Goal: Task Accomplishment & Management: Manage account settings

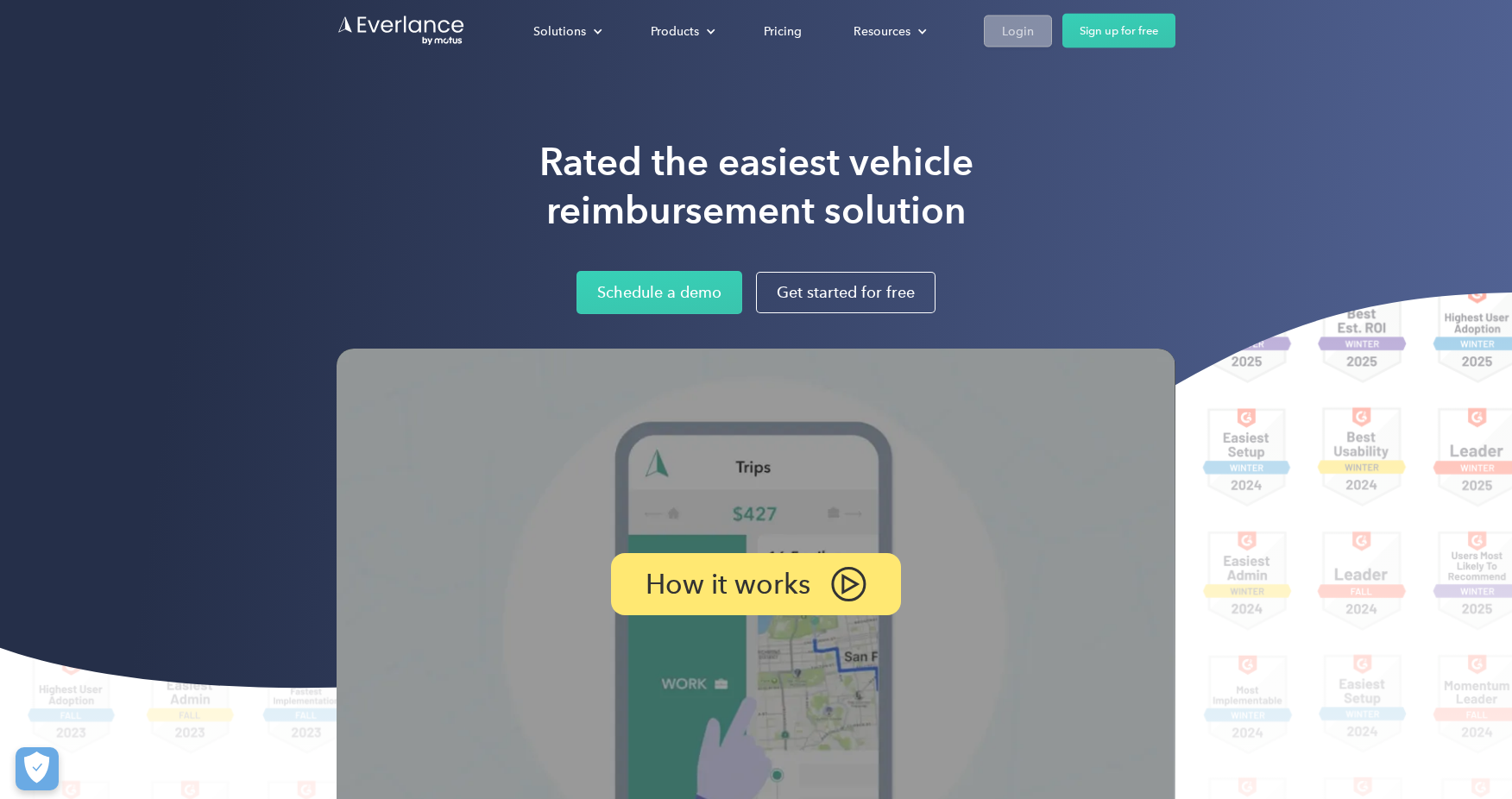
click at [1024, 33] on div "Login" at bounding box center [1018, 31] width 32 height 21
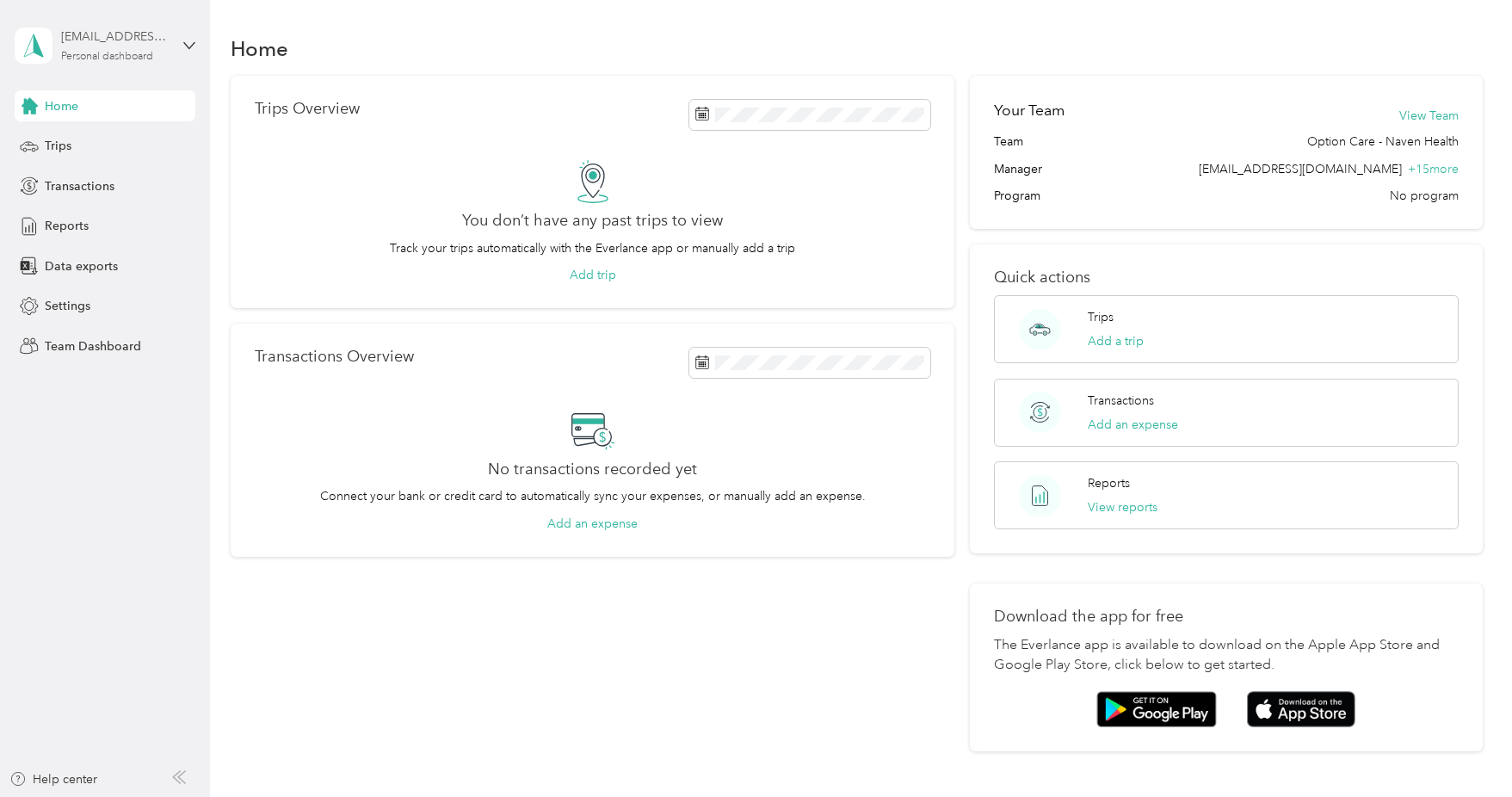
click at [113, 37] on div "[EMAIL_ADDRESS][DOMAIN_NAME]" at bounding box center [115, 37] width 108 height 18
click at [97, 137] on div "Team dashboard" at bounding box center [76, 141] width 92 height 18
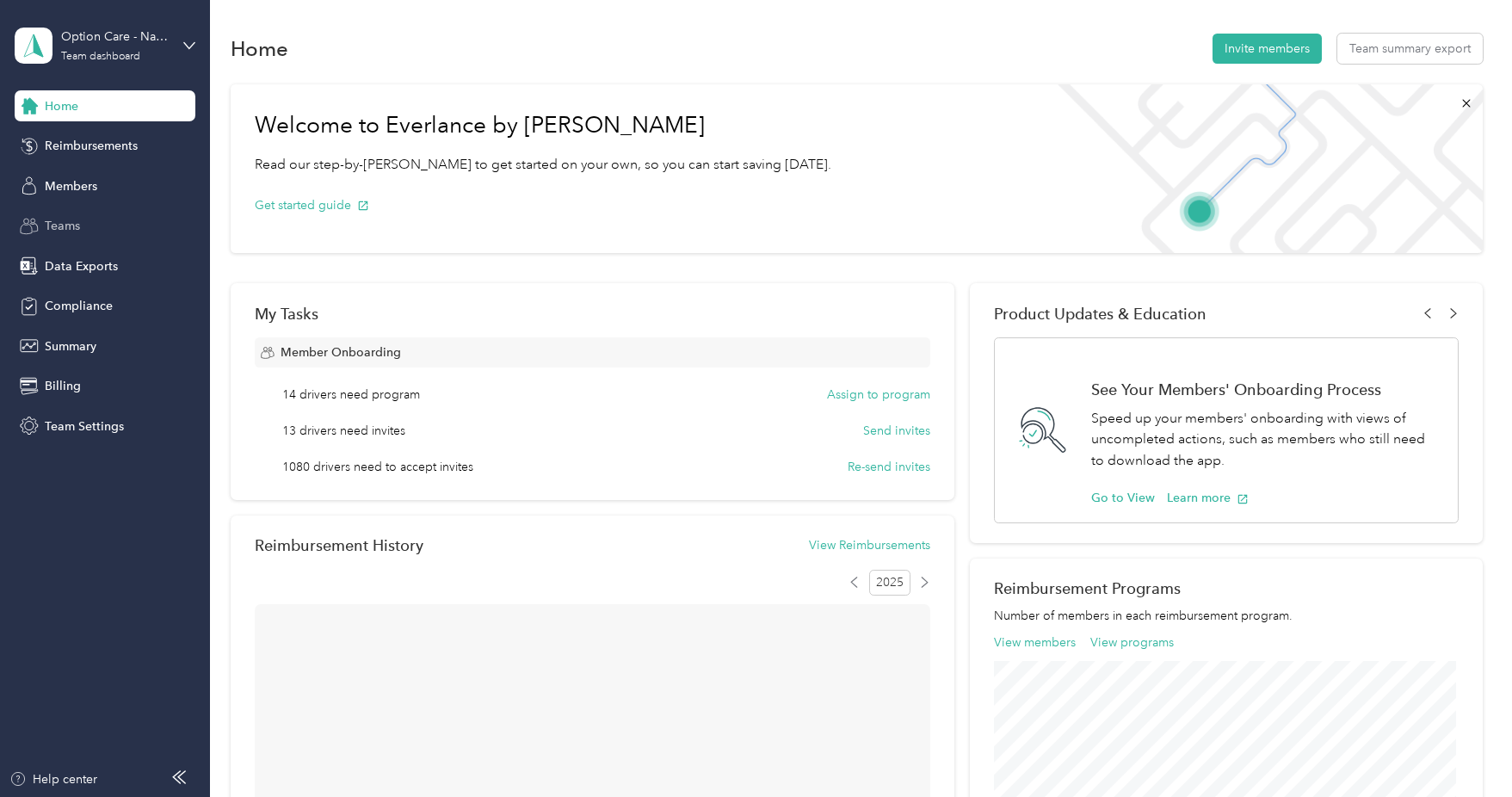
click at [74, 225] on span "Teams" at bounding box center [62, 225] width 36 height 18
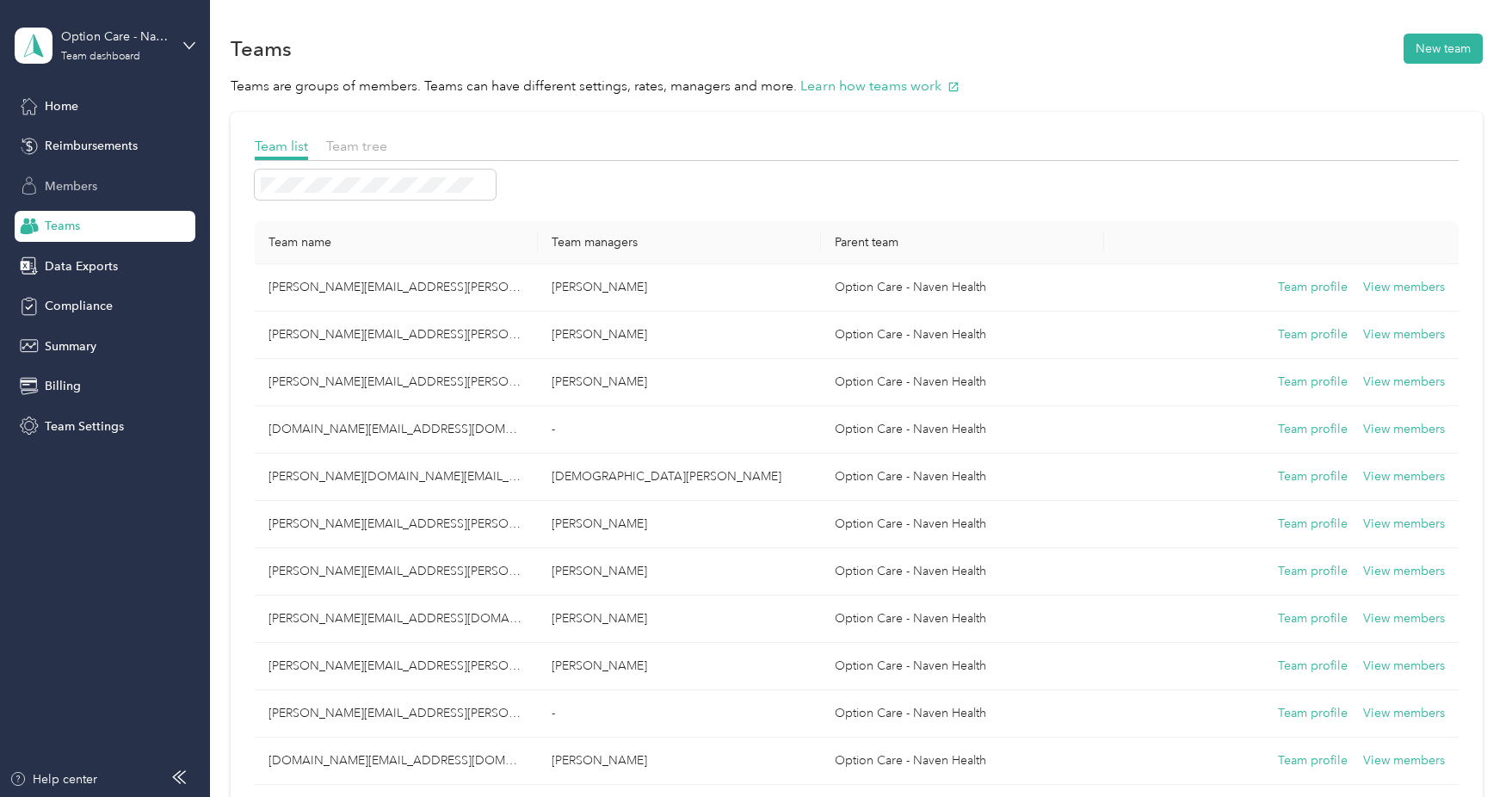
click at [87, 178] on span "Members" at bounding box center [70, 186] width 53 height 18
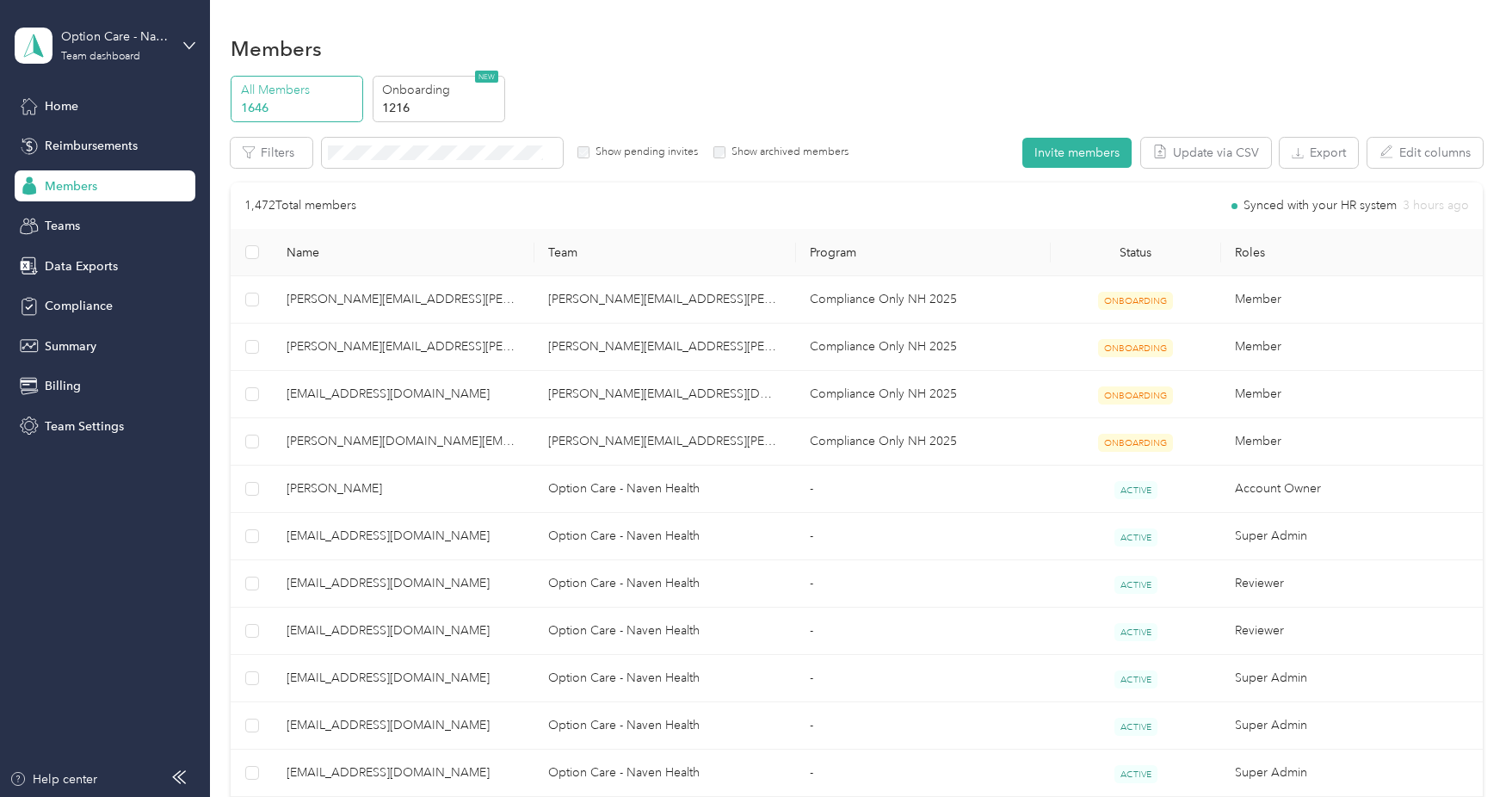
click at [166, 475] on aside "Option Care - Naven Health Team dashboard Home Reimbursements Members Teams Dat…" at bounding box center [105, 398] width 210 height 797
